Goal: Information Seeking & Learning: Learn about a topic

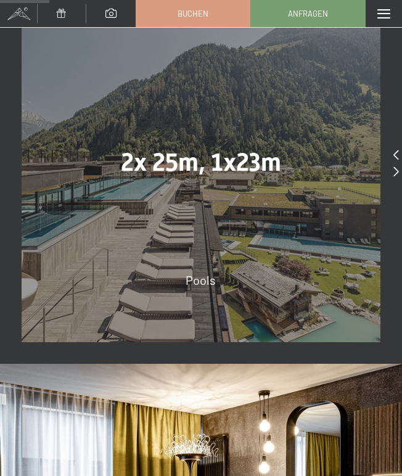
scroll to position [195, 0]
click at [213, 176] on span "2x 25m, 1x23m" at bounding box center [201, 162] width 160 height 29
click at [205, 317] on div "2x 25m, 1x23m Pools" at bounding box center [201, 162] width 359 height 359
click at [221, 177] on span "2x 25m, 1x23m" at bounding box center [201, 162] width 160 height 29
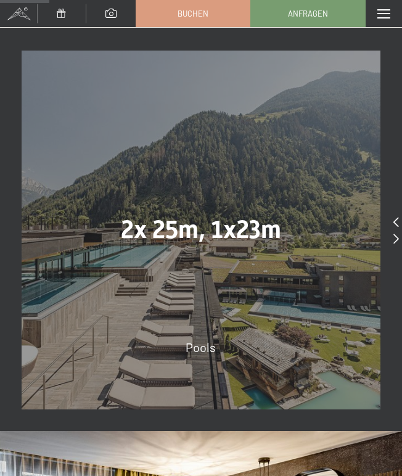
scroll to position [635, 0]
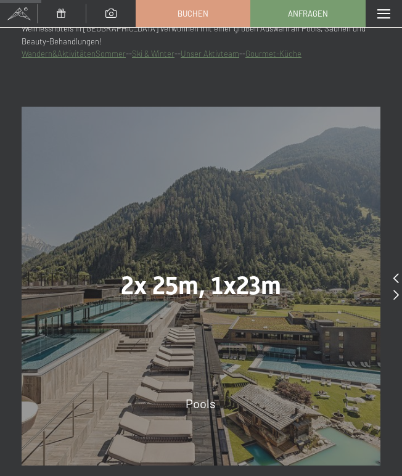
click at [393, 300] on icon at bounding box center [396, 295] width 6 height 10
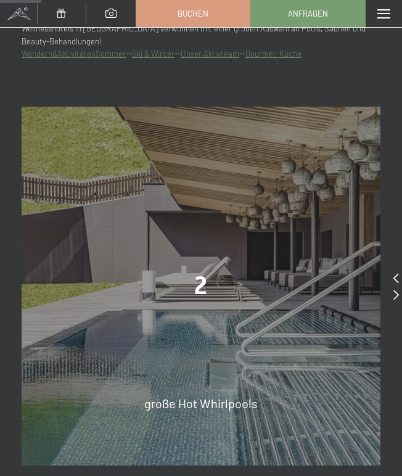
click at [393, 306] on div "slide 6 of 5 2 große Hot Whirlpools 7.700 m² Spa-Vergnügen 8 verschiedene Saune…" at bounding box center [201, 286] width 402 height 402
drag, startPoint x: 200, startPoint y: 304, endPoint x: 206, endPoint y: 304, distance: 6.8
click at [206, 300] on span "2" at bounding box center [200, 285] width 13 height 29
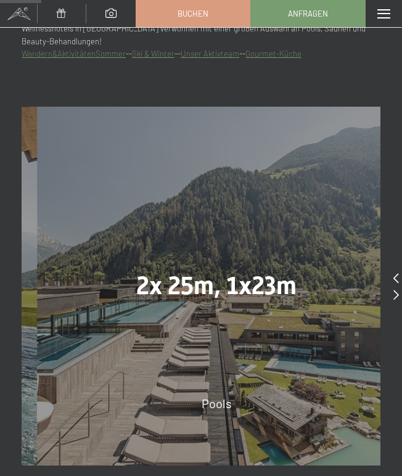
drag, startPoint x: 188, startPoint y: 301, endPoint x: 218, endPoint y: 300, distance: 30.2
click at [218, 300] on span "2x 25m, 1x23m" at bounding box center [216, 285] width 160 height 29
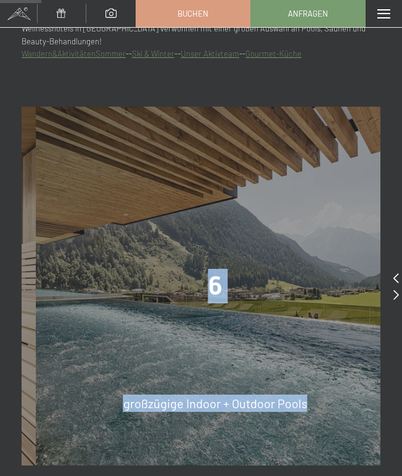
drag, startPoint x: 157, startPoint y: 283, endPoint x: 288, endPoint y: 283, distance: 131.9
click at [288, 283] on div "6 großzügige Indoor + Outdoor Pools" at bounding box center [215, 286] width 359 height 359
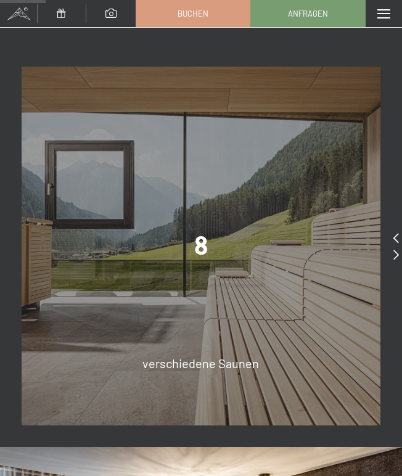
scroll to position [696, 0]
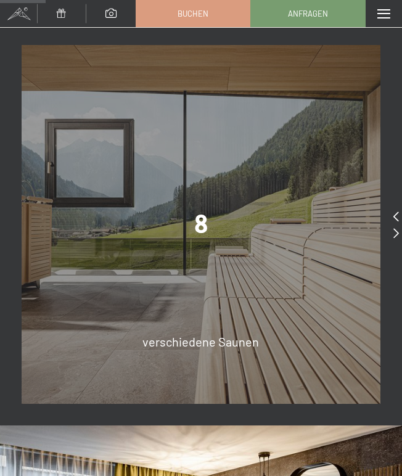
drag, startPoint x: 177, startPoint y: 270, endPoint x: 243, endPoint y: 266, distance: 65.5
click at [243, 266] on div "8 verschiedene Saunen" at bounding box center [201, 224] width 359 height 359
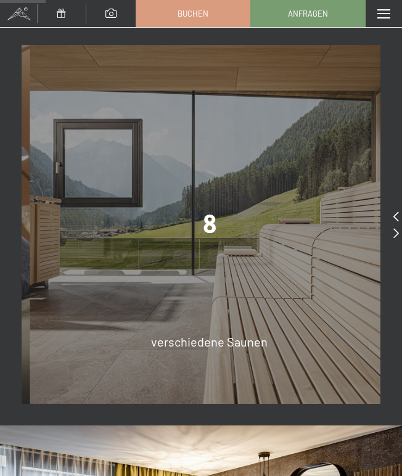
drag, startPoint x: 139, startPoint y: 266, endPoint x: 258, endPoint y: 264, distance: 119.6
click at [251, 264] on div "8 verschiedene Saunen" at bounding box center [209, 224] width 359 height 359
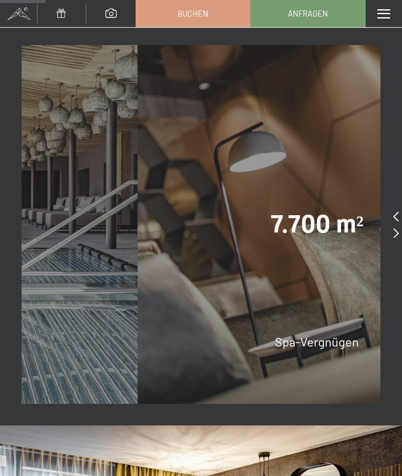
drag, startPoint x: 155, startPoint y: 269, endPoint x: 266, endPoint y: 279, distance: 110.8
click at [265, 279] on div "7.700 m² Spa-Vergnügen" at bounding box center [316, 224] width 359 height 359
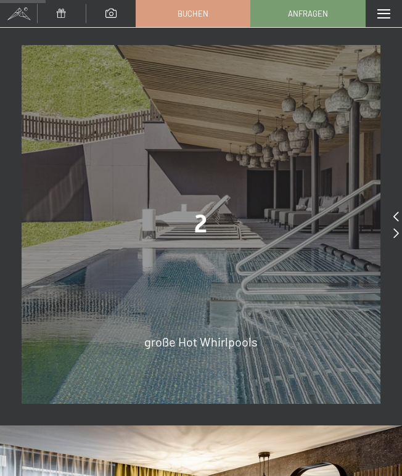
drag, startPoint x: 179, startPoint y: 298, endPoint x: 89, endPoint y: 292, distance: 90.8
click at [115, 293] on div "2 große Hot Whirlpools" at bounding box center [201, 224] width 359 height 359
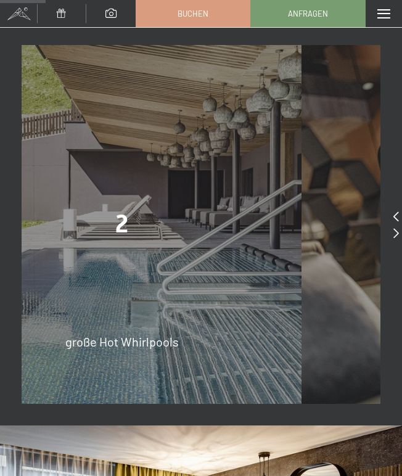
drag, startPoint x: 248, startPoint y: 269, endPoint x: 139, endPoint y: 271, distance: 109.7
click at [100, 271] on div "2 große Hot Whirlpools" at bounding box center [122, 224] width 359 height 359
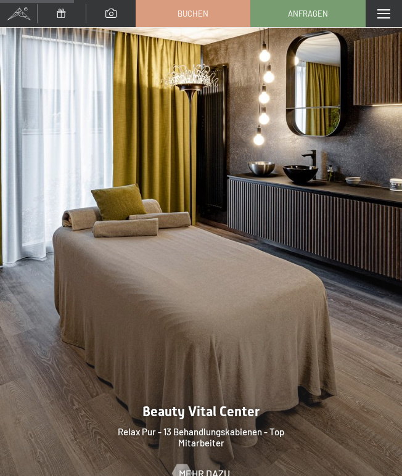
scroll to position [1189, 0]
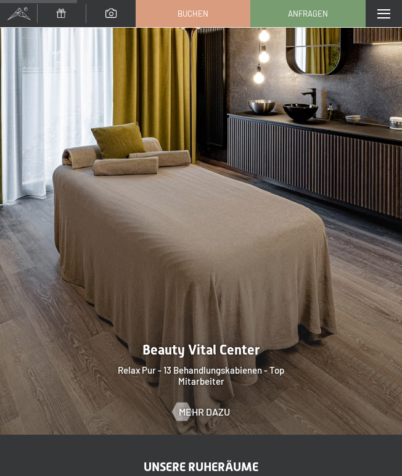
drag, startPoint x: 192, startPoint y: 262, endPoint x: 127, endPoint y: 262, distance: 65.3
click at [127, 262] on div at bounding box center [201, 183] width 402 height 502
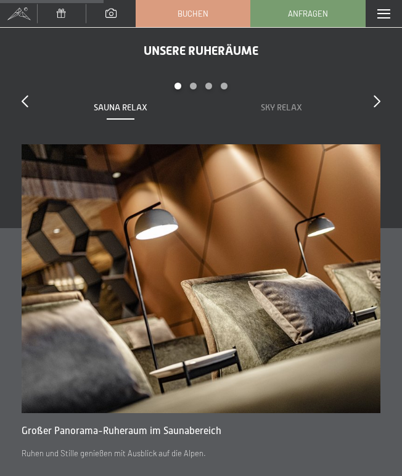
scroll to position [1621, 0]
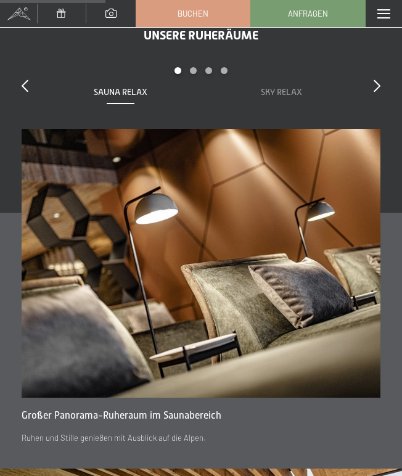
click at [381, 99] on div "Unsere Ruheräume slide 1 to 2 of 7 Sauna Relax Sky Relax Feuer Erde Wasser Luft…" at bounding box center [201, 236] width 402 height 417
click at [377, 92] on icon at bounding box center [376, 86] width 7 height 12
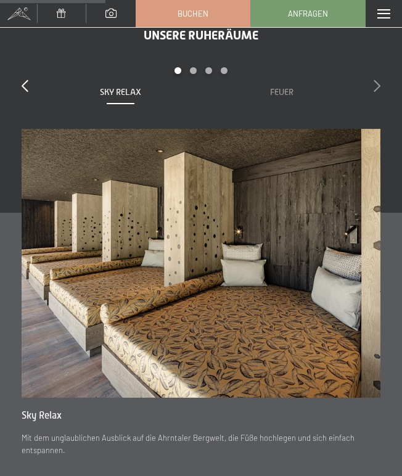
click at [378, 92] on icon at bounding box center [376, 86] width 7 height 12
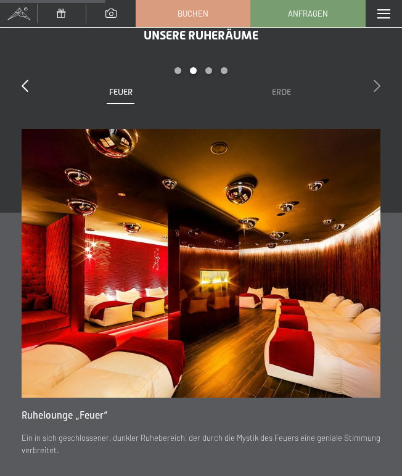
click at [378, 92] on icon at bounding box center [376, 86] width 7 height 12
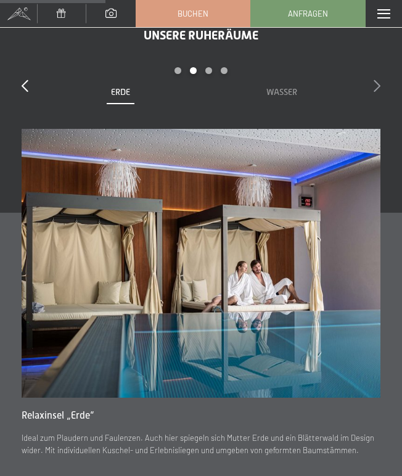
click at [378, 92] on icon at bounding box center [376, 86] width 7 height 12
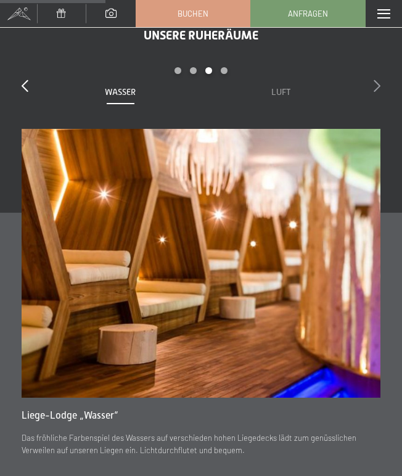
click at [378, 92] on icon at bounding box center [376, 86] width 7 height 12
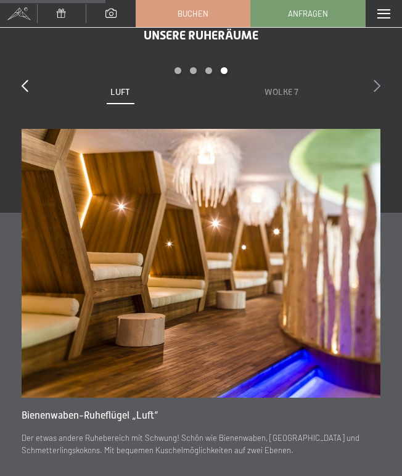
click at [378, 92] on icon at bounding box center [376, 86] width 7 height 12
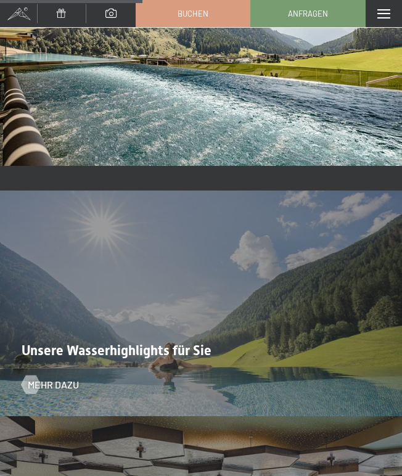
scroll to position [2299, 0]
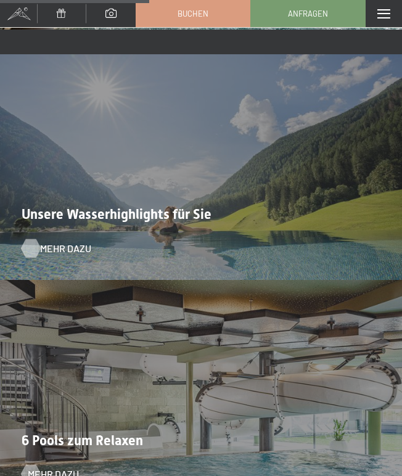
click at [57, 255] on span "Mehr dazu" at bounding box center [65, 249] width 51 height 14
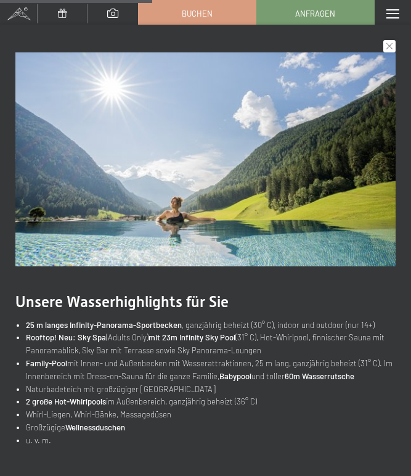
click at [394, 41] on div "schließen" at bounding box center [389, 46] width 12 height 12
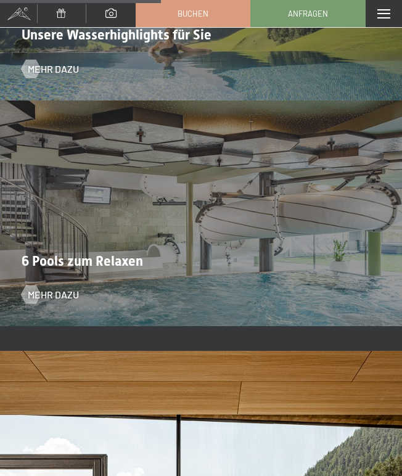
scroll to position [2484, 0]
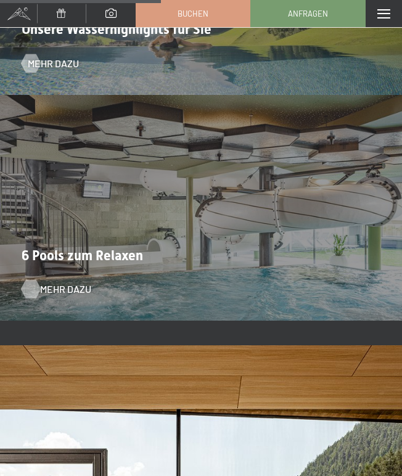
click at [58, 296] on span "Mehr dazu" at bounding box center [65, 289] width 51 height 14
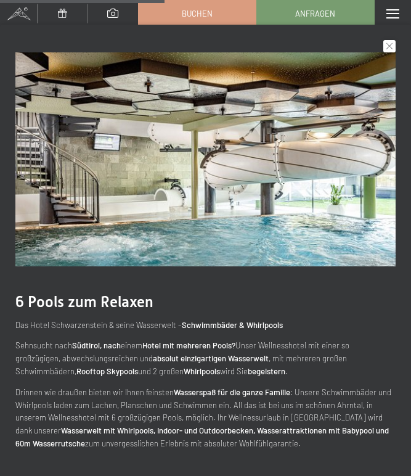
click at [386, 43] on div "schließen" at bounding box center [389, 46] width 12 height 12
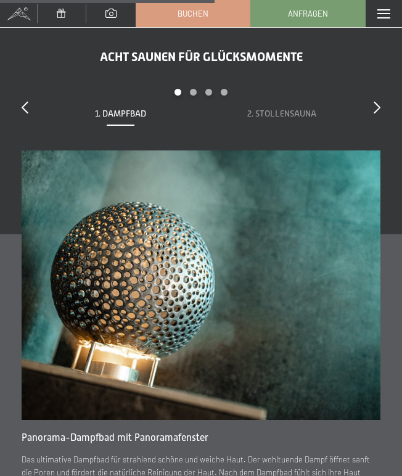
scroll to position [3285, 0]
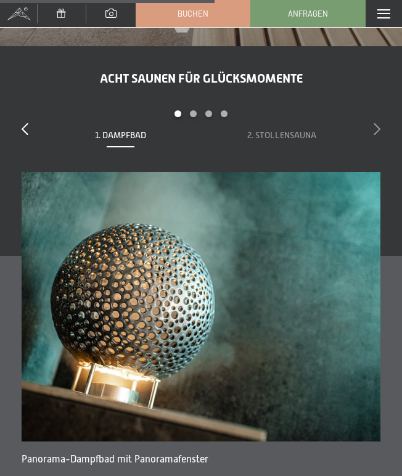
click at [379, 135] on icon at bounding box center [376, 129] width 7 height 12
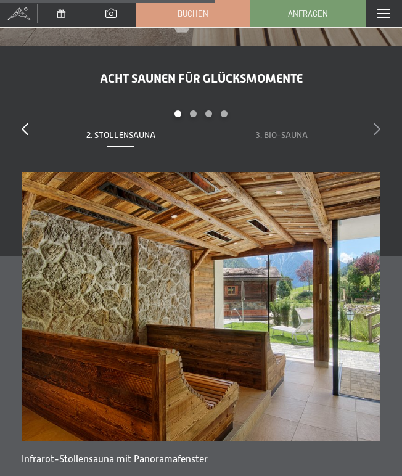
click at [379, 135] on icon at bounding box center [376, 129] width 7 height 12
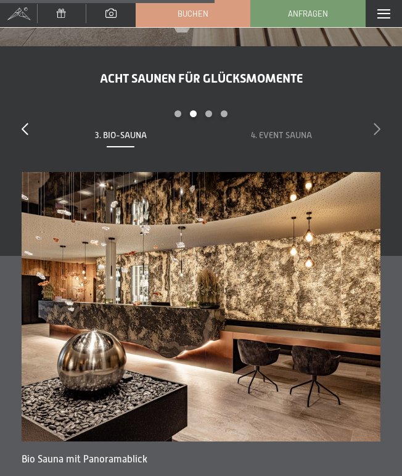
click at [379, 135] on icon at bounding box center [376, 129] width 7 height 12
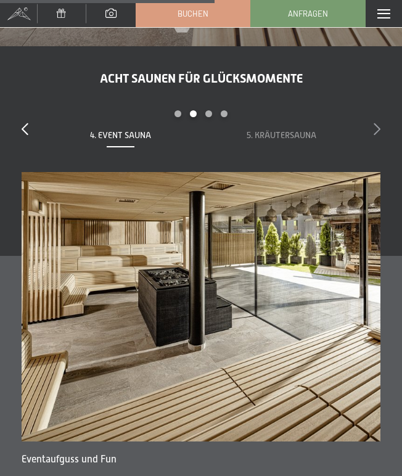
click at [379, 135] on icon at bounding box center [376, 129] width 7 height 12
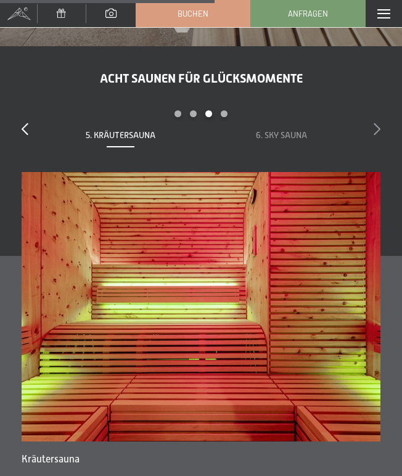
click at [379, 135] on icon at bounding box center [376, 129] width 7 height 12
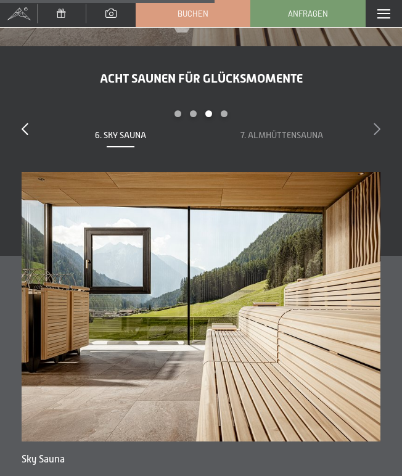
click at [379, 135] on icon at bounding box center [376, 129] width 7 height 12
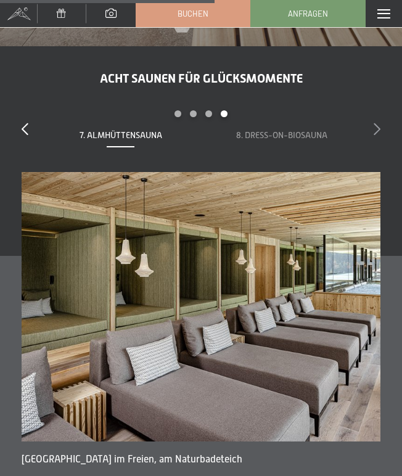
click at [379, 135] on icon at bounding box center [376, 129] width 7 height 12
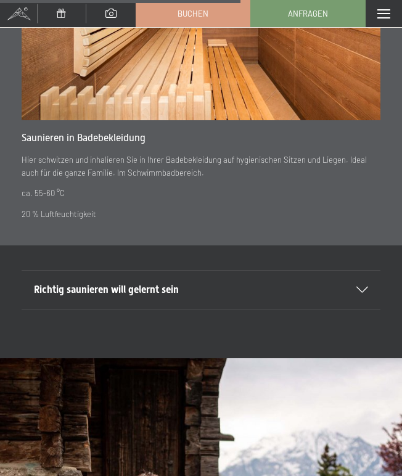
scroll to position [3778, 0]
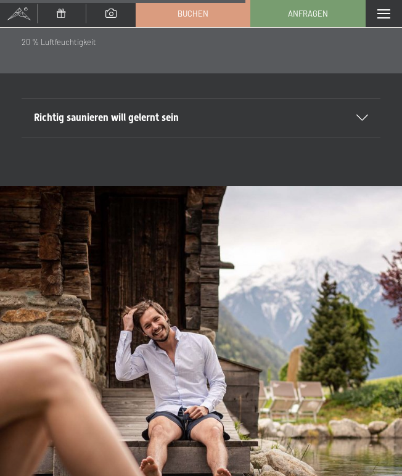
click at [361, 121] on icon at bounding box center [362, 118] width 12 height 6
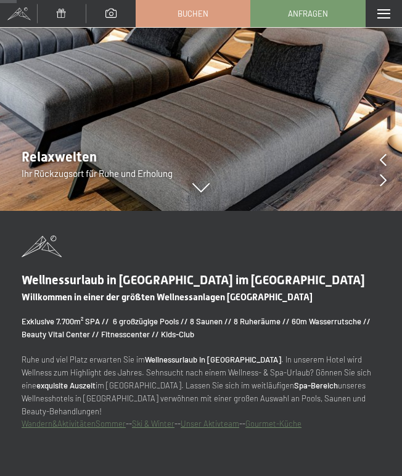
scroll to position [0, 0]
